Goal: Information Seeking & Learning: Compare options

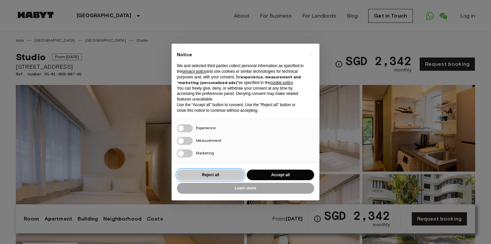
click at [226, 179] on button "Reject all" at bounding box center [210, 174] width 67 height 11
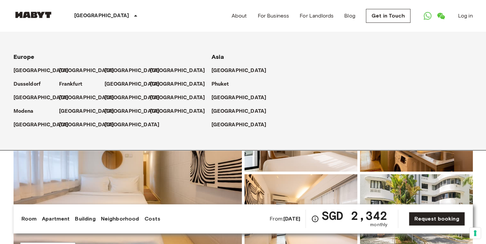
click at [132, 15] on icon at bounding box center [136, 16] width 8 height 8
click at [159, 13] on div "Singapore Europe Amsterdam Berlin Brussels Cologne Dusseldorf Frankfurt Graz Ha…" at bounding box center [243, 16] width 459 height 32
click at [28, 220] on link "Room" at bounding box center [29, 219] width 16 height 8
click at [217, 8] on div "Singapore Europe Amsterdam Berlin Brussels Cologne Dusseldorf Frankfurt Graz Ha…" at bounding box center [243, 16] width 459 height 32
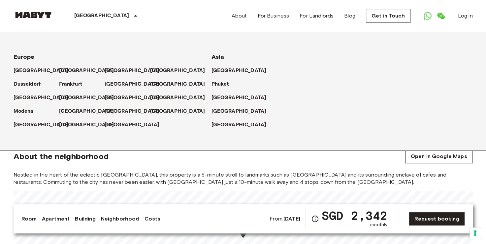
scroll to position [264, 0]
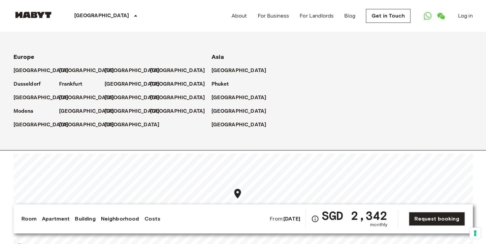
click at [54, 218] on link "Apartment" at bounding box center [56, 219] width 28 height 8
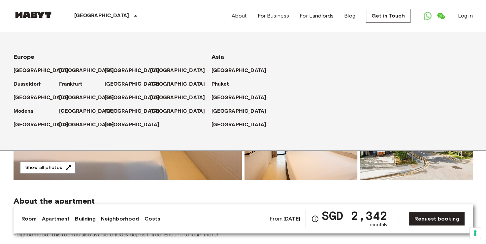
scroll to position [67, 0]
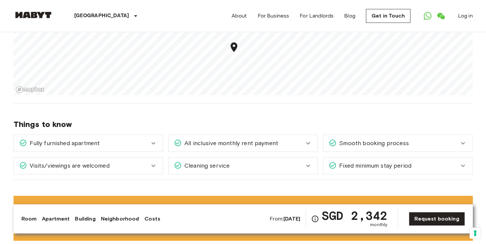
scroll to position [462, 0]
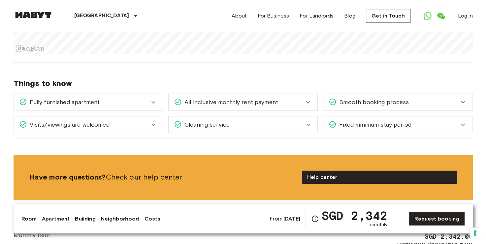
click at [223, 102] on span "All inclusive monthly rent payment" at bounding box center [230, 102] width 96 height 9
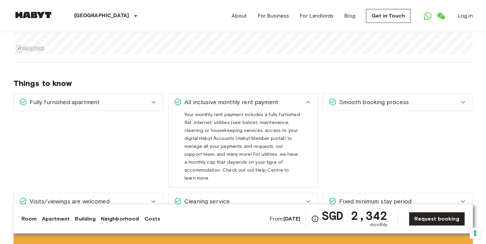
click at [223, 102] on span "All inclusive monthly rent payment" at bounding box center [230, 102] width 96 height 9
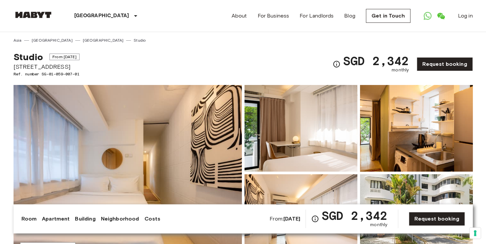
scroll to position [0, 0]
click at [83, 41] on link "[GEOGRAPHIC_DATA]" at bounding box center [103, 40] width 41 height 6
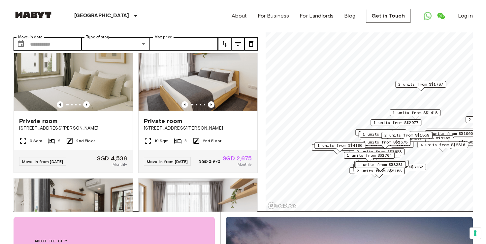
scroll to position [3513, 0]
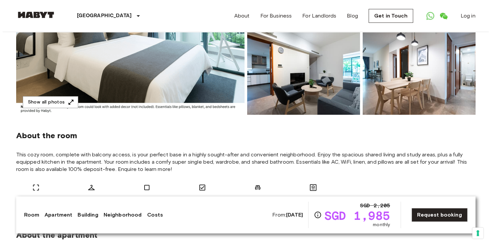
scroll to position [66, 0]
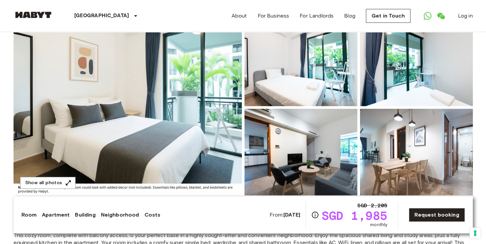
click at [302, 95] on img at bounding box center [301, 62] width 113 height 86
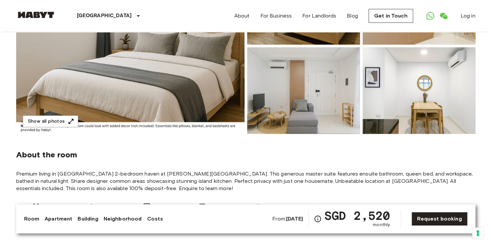
scroll to position [132, 0]
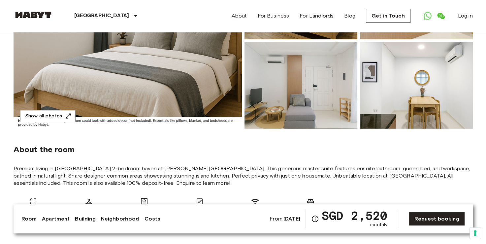
click at [133, 71] on img at bounding box center [128, 41] width 228 height 176
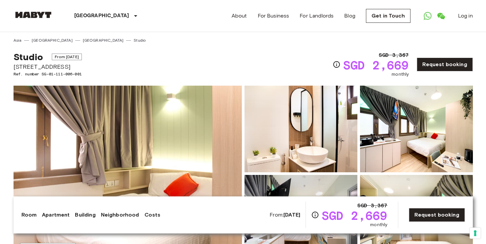
click at [176, 134] on img at bounding box center [128, 173] width 228 height 176
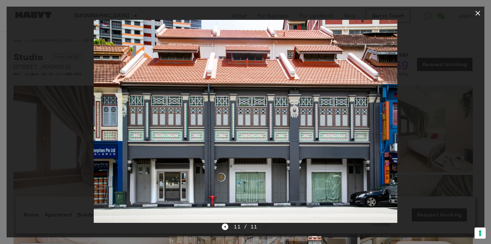
click at [478, 14] on icon "button" at bounding box center [478, 13] width 5 height 5
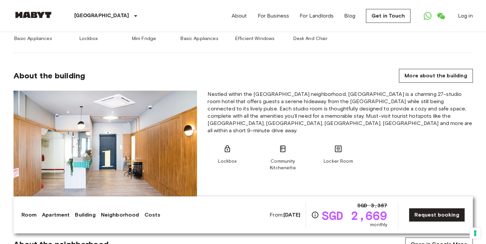
scroll to position [353, 0]
